Goal: Transaction & Acquisition: Purchase product/service

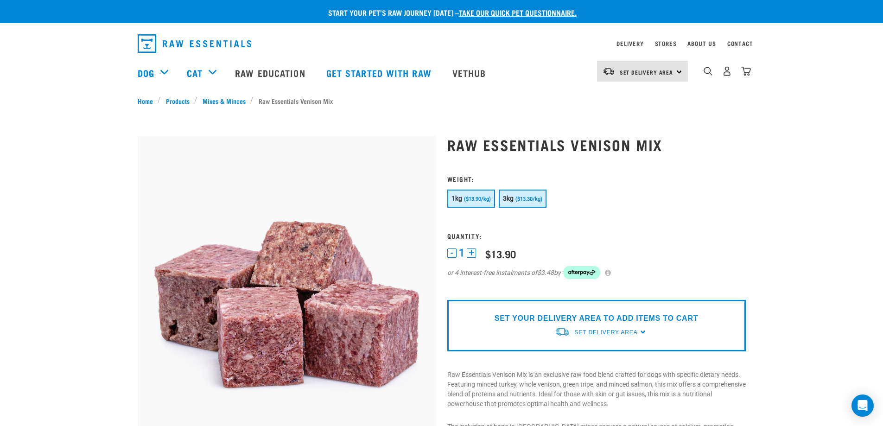
click at [519, 200] on span "($13.30/kg)" at bounding box center [529, 199] width 27 height 6
click at [218, 100] on link "Mixes & Minces" at bounding box center [224, 101] width 53 height 10
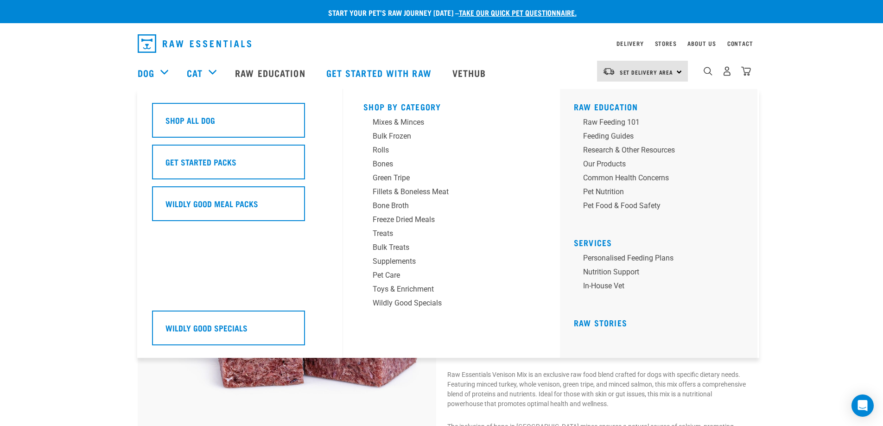
click at [164, 68] on div "Dog" at bounding box center [158, 72] width 40 height 37
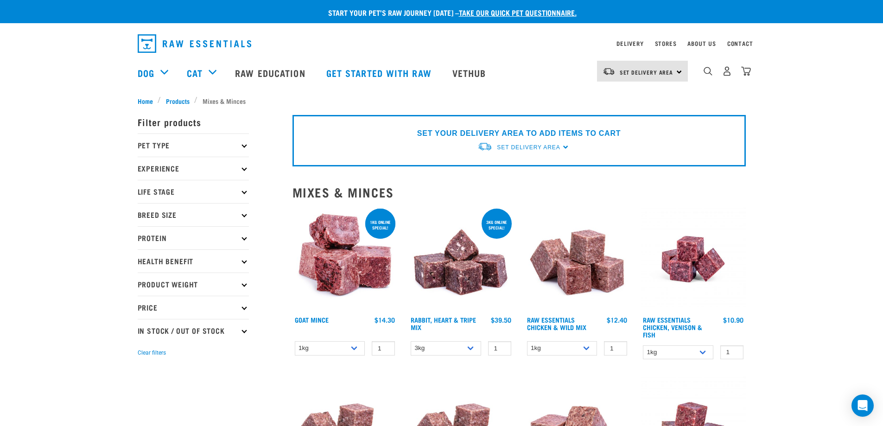
click at [165, 74] on div "Dog" at bounding box center [158, 72] width 40 height 37
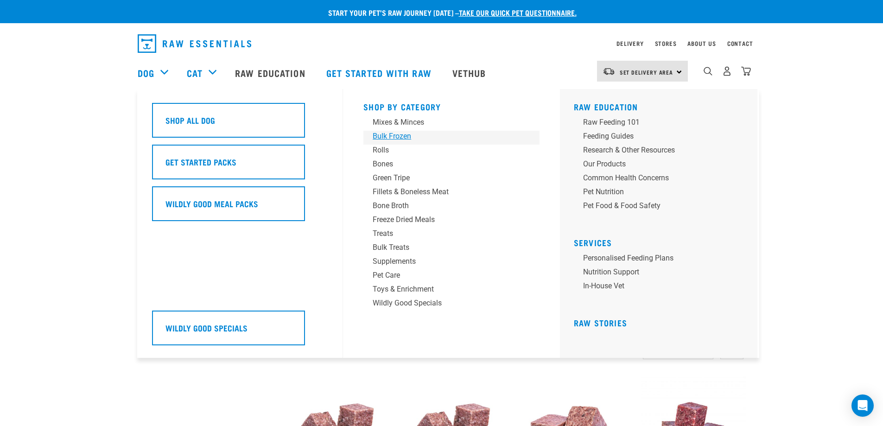
click at [390, 134] on div "Bulk Frozen" at bounding box center [445, 136] width 145 height 11
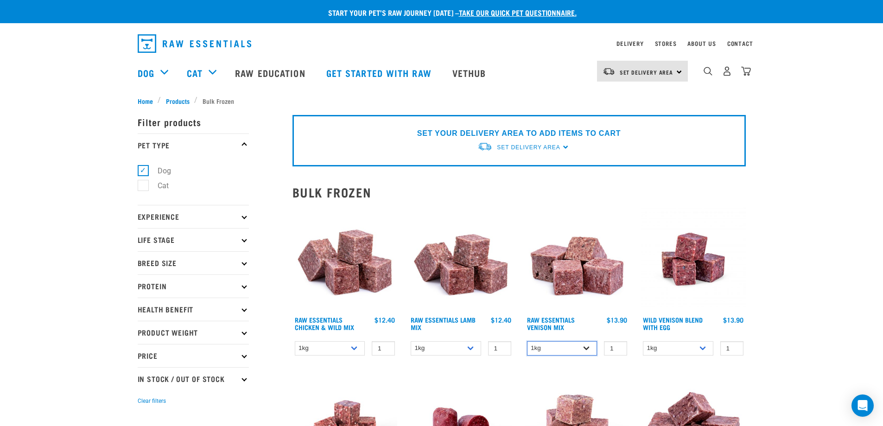
click at [587, 350] on select "1kg 3kg" at bounding box center [562, 348] width 70 height 14
click at [706, 350] on select "1kg 3kg Bulk (10kg)" at bounding box center [678, 348] width 70 height 14
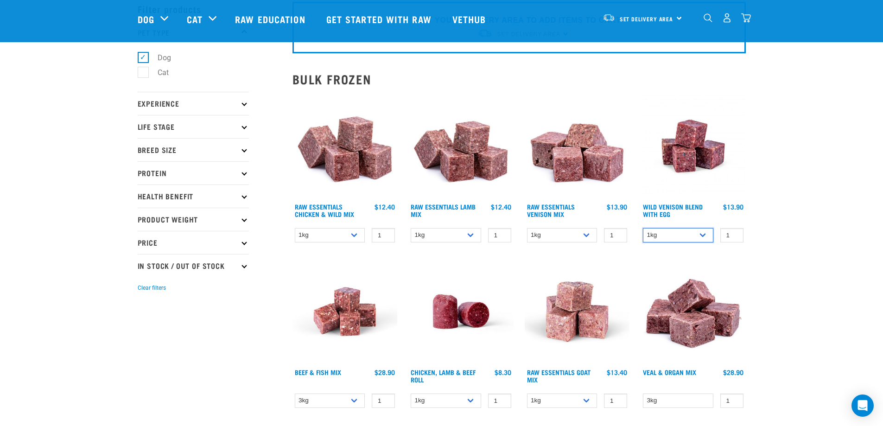
scroll to position [93, 0]
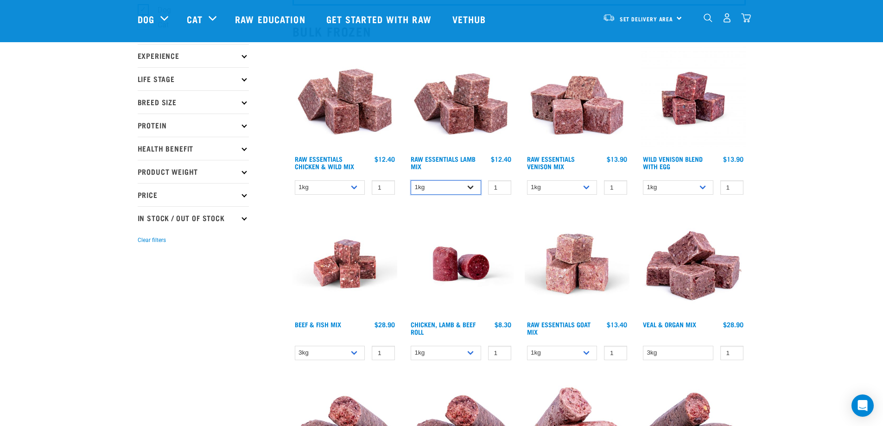
click at [474, 188] on select "1kg 3kg Bulk (10kg)" at bounding box center [446, 187] width 70 height 14
click at [532, 158] on link "Raw Essentials Venison Mix" at bounding box center [551, 162] width 48 height 11
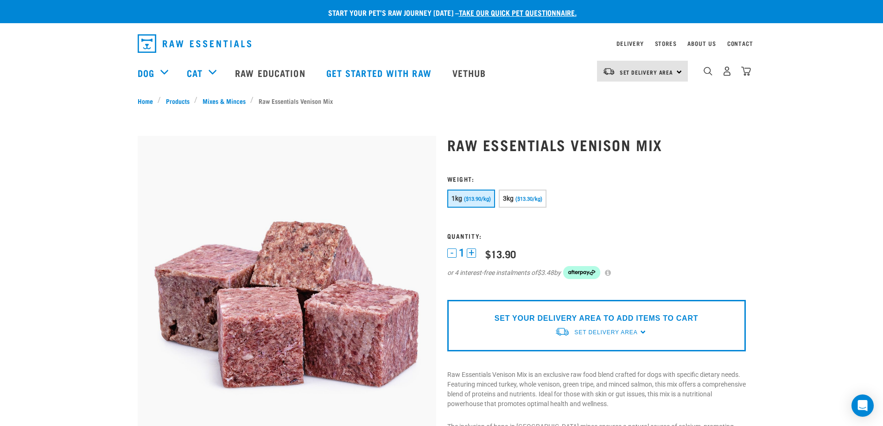
click at [645, 331] on div "SET YOUR DELIVERY AREA TO ADD ITEMS TO CART Set Delivery Area North Island Sout…" at bounding box center [596, 325] width 299 height 51
click at [625, 332] on span "Set Delivery Area" at bounding box center [606, 332] width 63 height 6
click at [579, 355] on link "[GEOGRAPHIC_DATA]" at bounding box center [601, 353] width 92 height 15
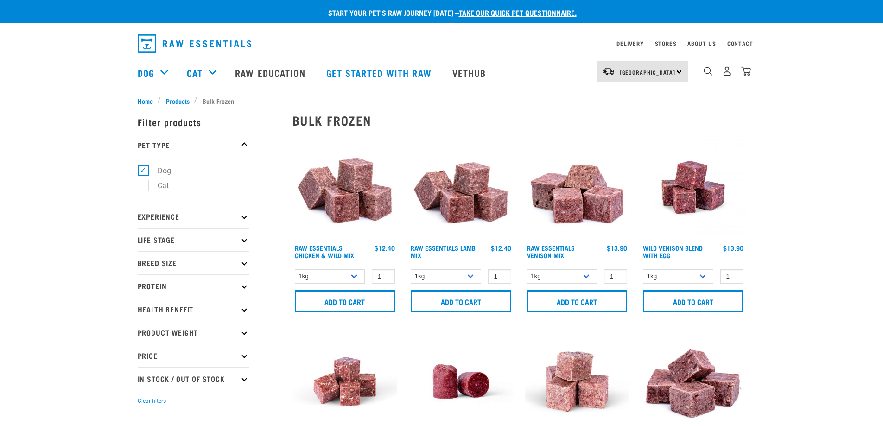
scroll to position [46, 0]
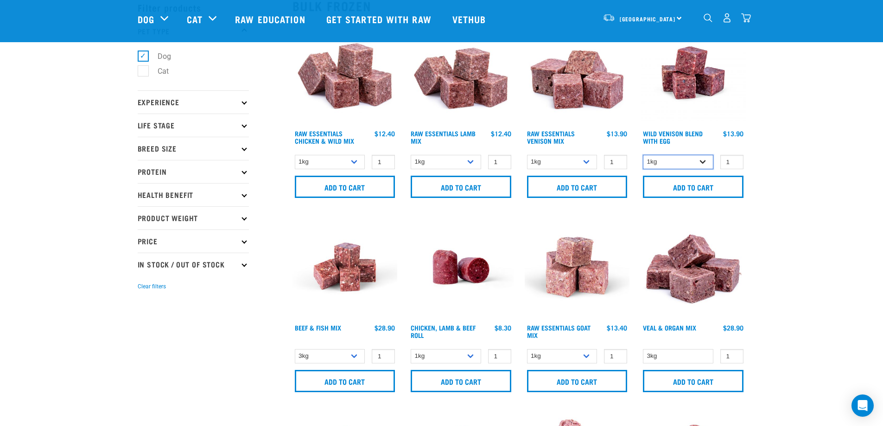
click at [704, 159] on select "1kg 3kg Bulk (10kg)" at bounding box center [678, 162] width 70 height 14
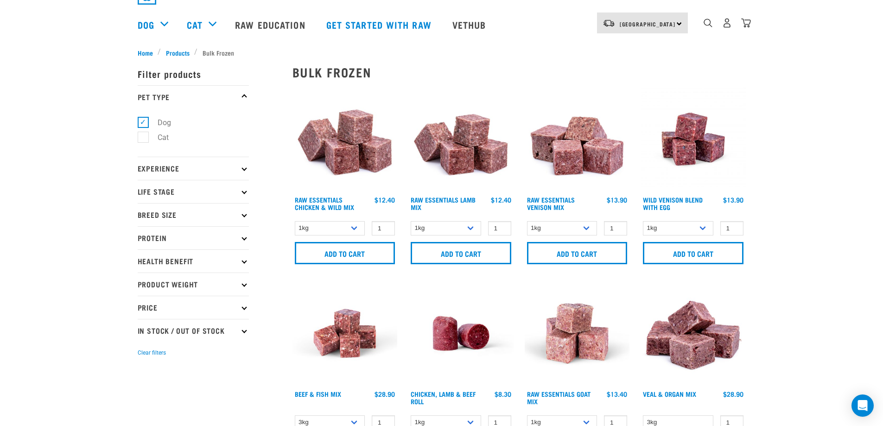
scroll to position [0, 0]
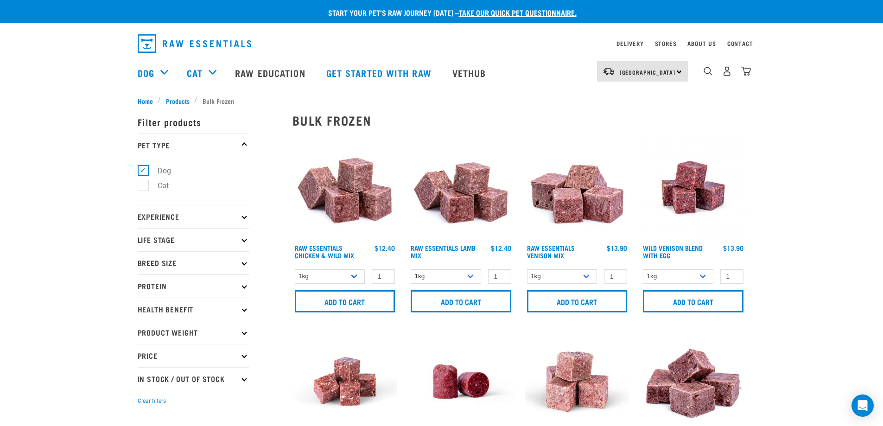
click at [238, 287] on p "Protein" at bounding box center [193, 286] width 111 height 23
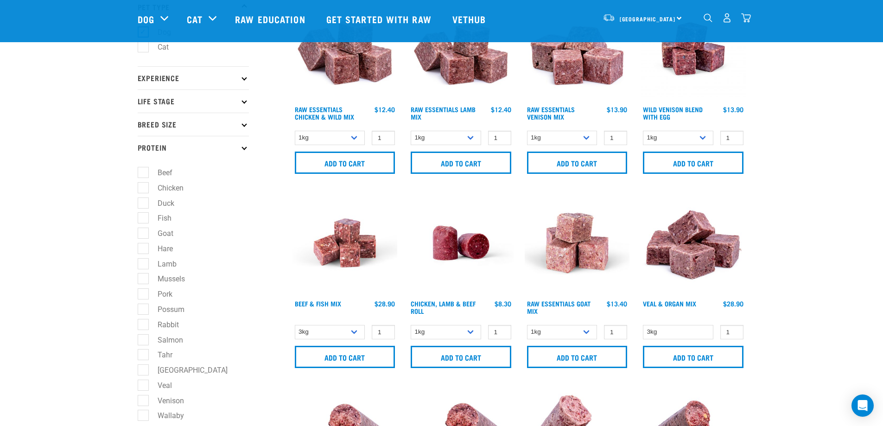
scroll to position [139, 0]
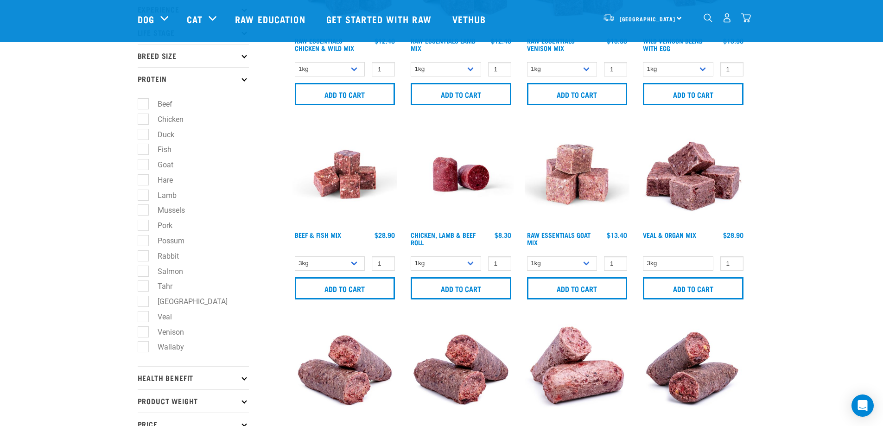
click at [143, 330] on label "Venison" at bounding box center [165, 332] width 45 height 12
click at [141, 330] on input "Venison" at bounding box center [141, 330] width 6 height 6
checkbox input "true"
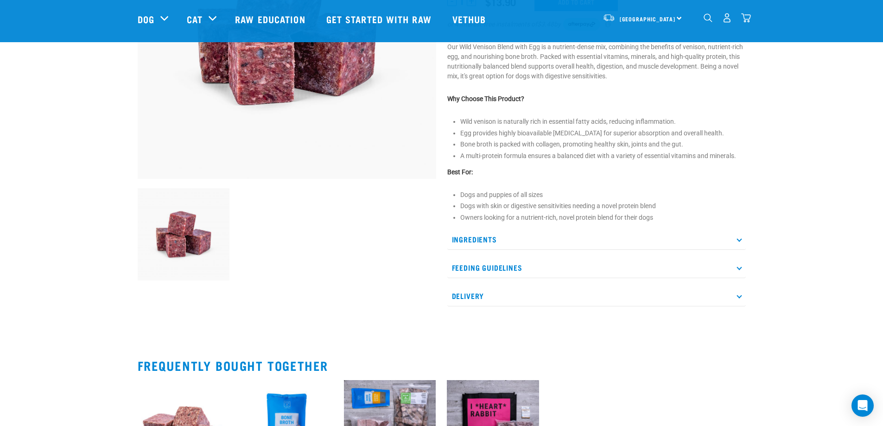
scroll to position [232, 0]
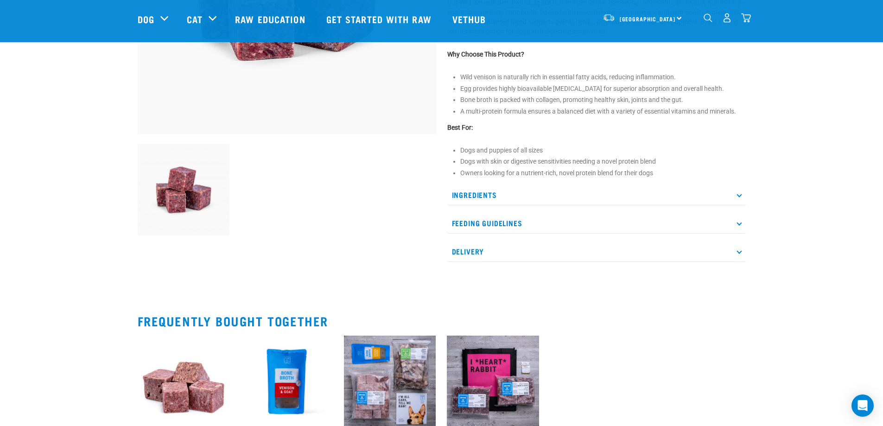
click at [735, 195] on p "Ingredients" at bounding box center [596, 195] width 299 height 21
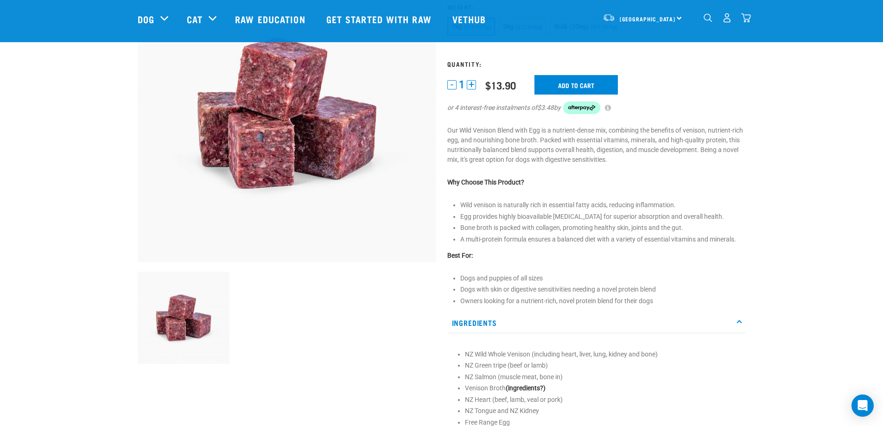
scroll to position [0, 0]
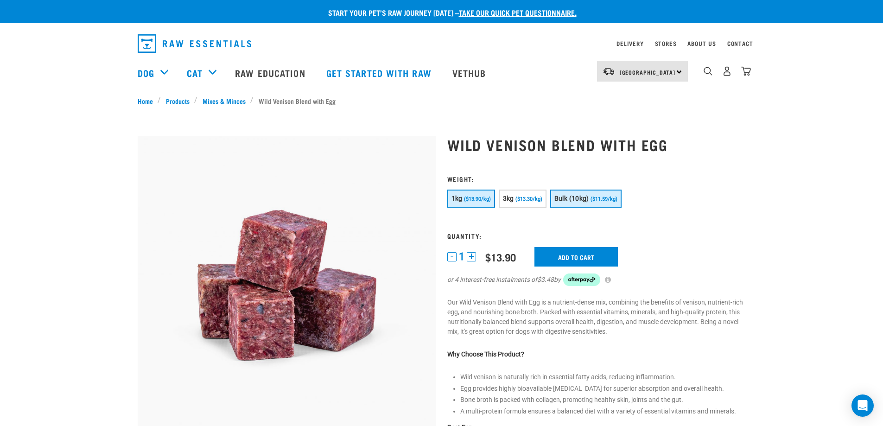
click at [578, 201] on span "Bulk (10kg)" at bounding box center [572, 198] width 35 height 7
